Goal: Information Seeking & Learning: Find contact information

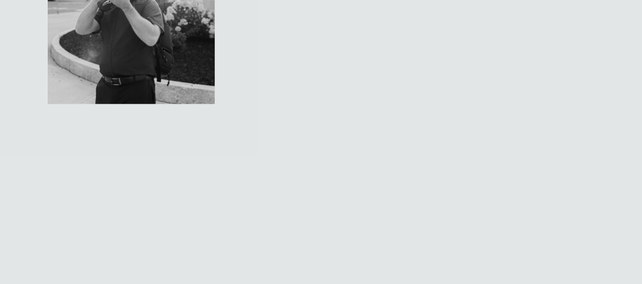
scroll to position [3290, 0]
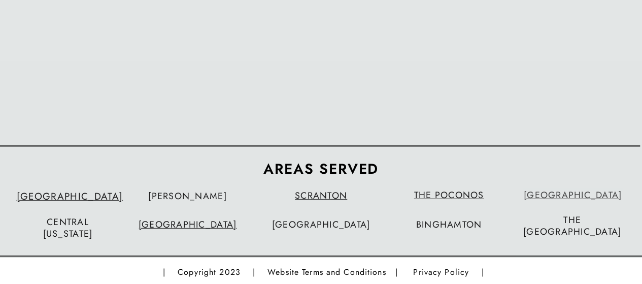
click at [577, 196] on link "[GEOGRAPHIC_DATA]" at bounding box center [573, 194] width 98 height 13
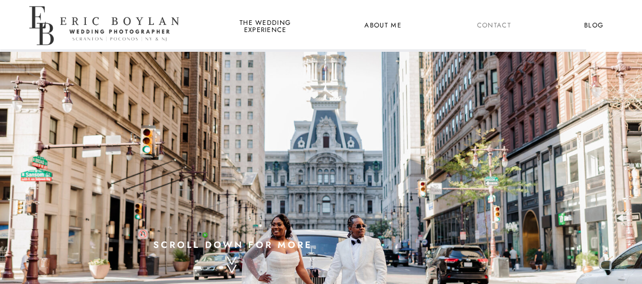
click at [493, 25] on nav "Contact" at bounding box center [494, 25] width 38 height 13
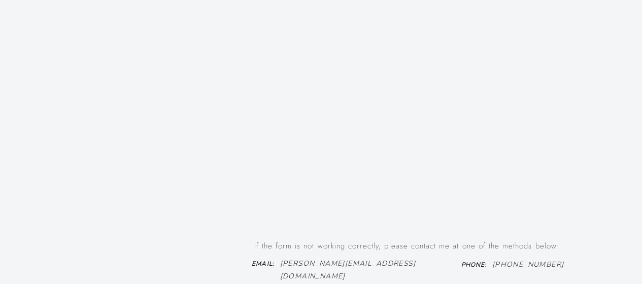
scroll to position [770, 0]
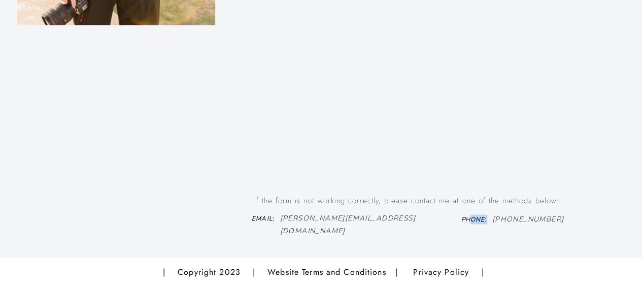
drag, startPoint x: 492, startPoint y: 218, endPoint x: 468, endPoint y: 218, distance: 23.9
click at [468, 218] on h3 "Phone :" at bounding box center [474, 219] width 46 height 11
drag, startPoint x: 513, startPoint y: 217, endPoint x: 498, endPoint y: 241, distance: 27.8
drag, startPoint x: 456, startPoint y: 221, endPoint x: 498, endPoint y: 216, distance: 42.4
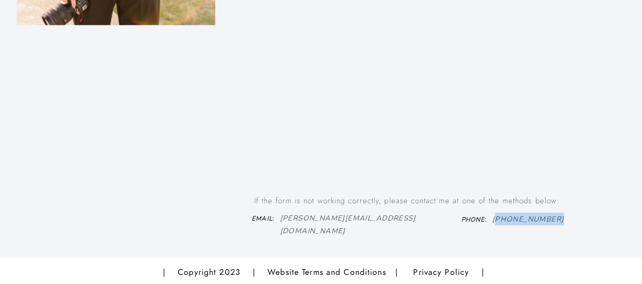
copy icon "70-905-5167"
